Goal: Find specific page/section: Find specific page/section

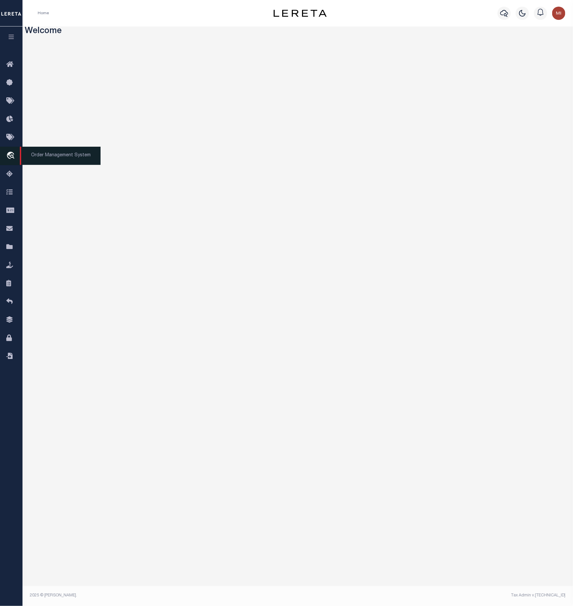
click at [11, 158] on icon "travel_explore" at bounding box center [11, 156] width 11 height 9
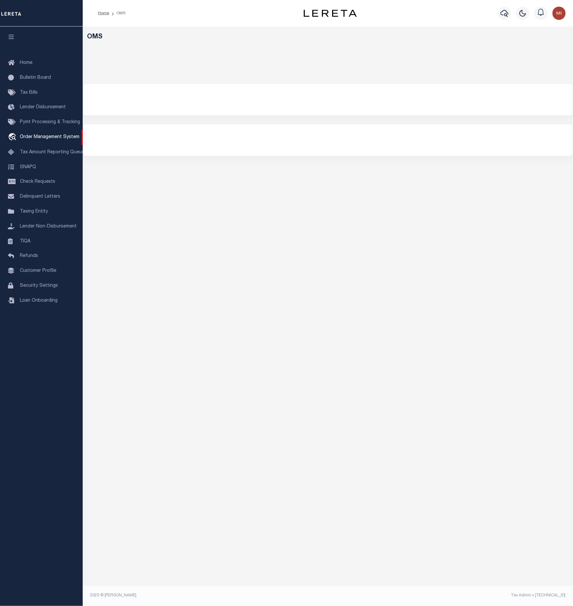
select select "200"
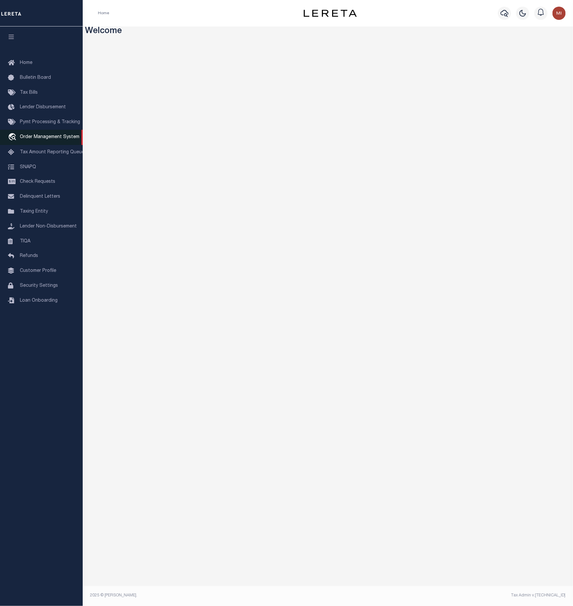
click at [36, 136] on span "Order Management System" at bounding box center [50, 137] width 60 height 5
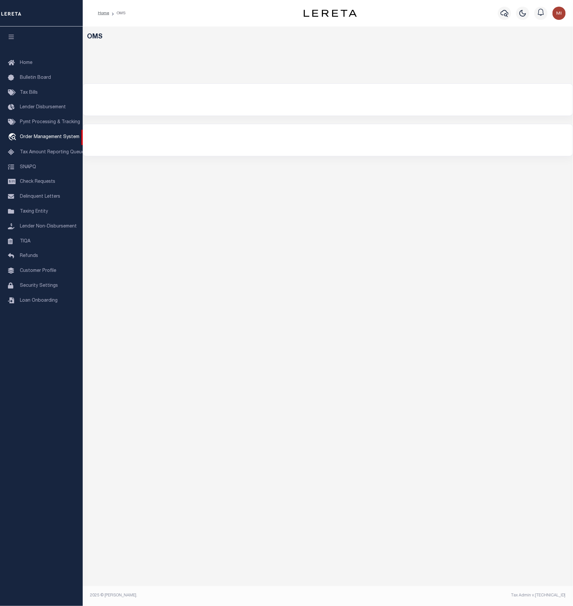
select select "200"
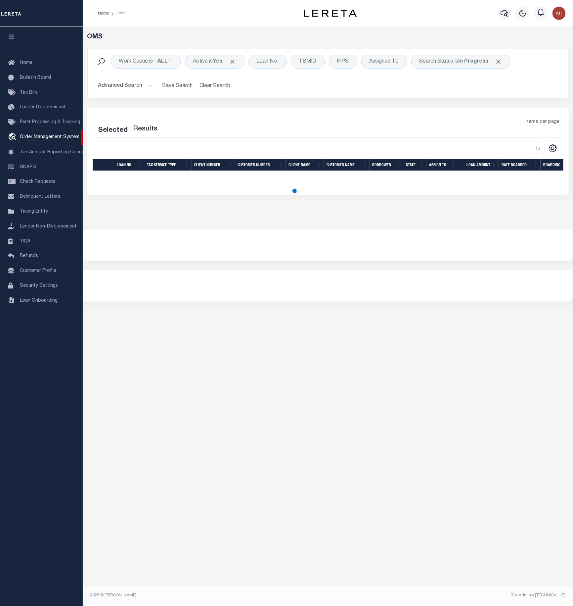
select select "200"
